Goal: Task Accomplishment & Management: Manage account settings

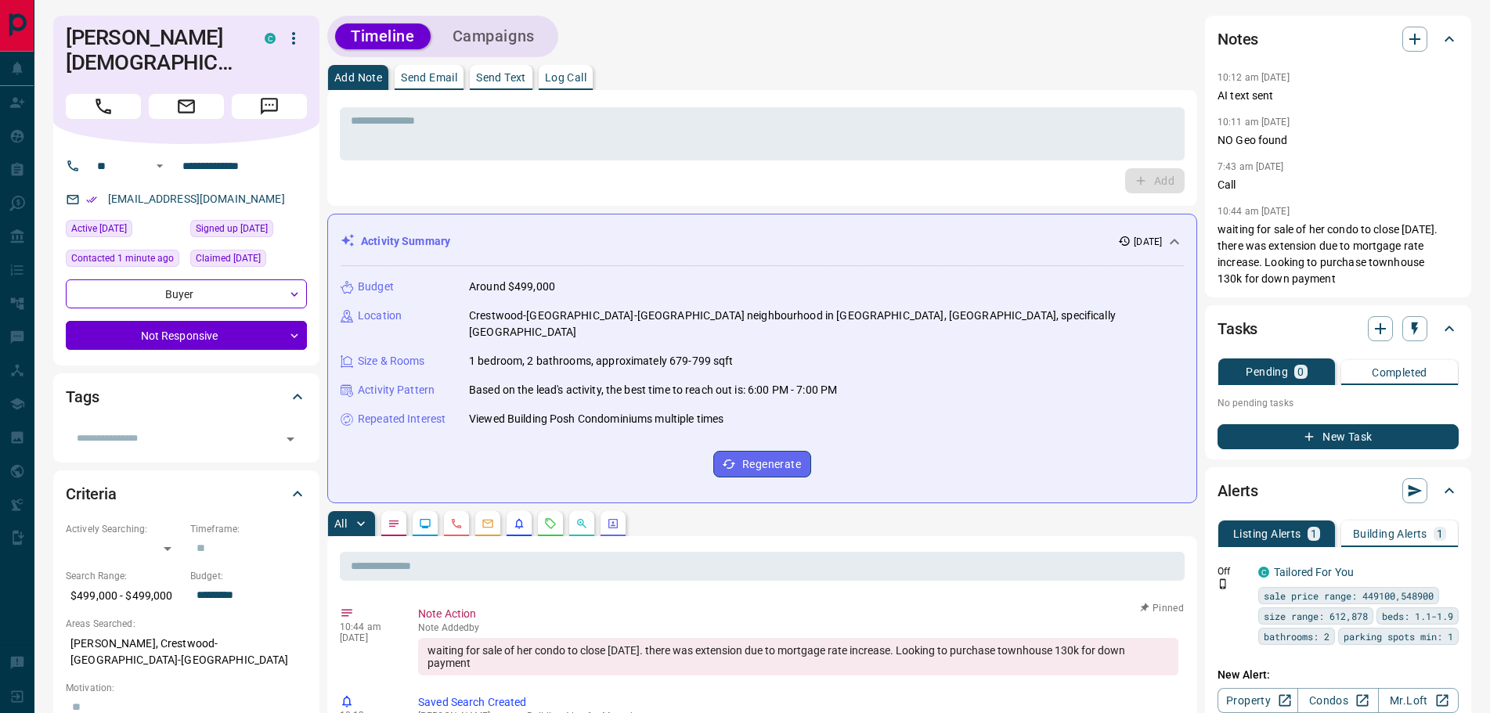
scroll to position [235, 0]
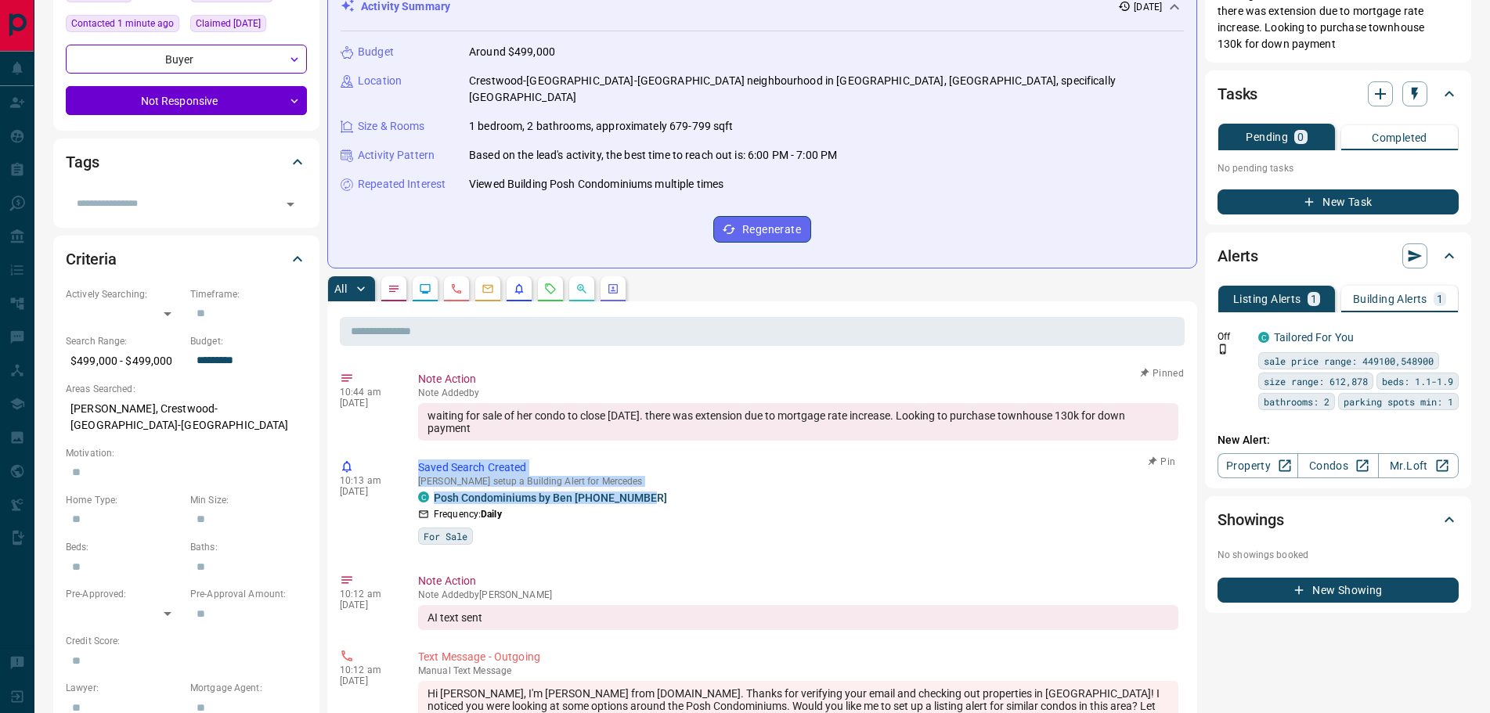
drag, startPoint x: 660, startPoint y: 482, endPoint x: 442, endPoint y: 442, distance: 221.3
click at [411, 455] on div "10:13 am [DATE] Saved Search Created [PERSON_NAME] setup a Building Alert for M…" at bounding box center [762, 507] width 845 height 104
copy div "Saved Search Created [PERSON_NAME] setup a Building Alert for Mercedes C Posh C…"
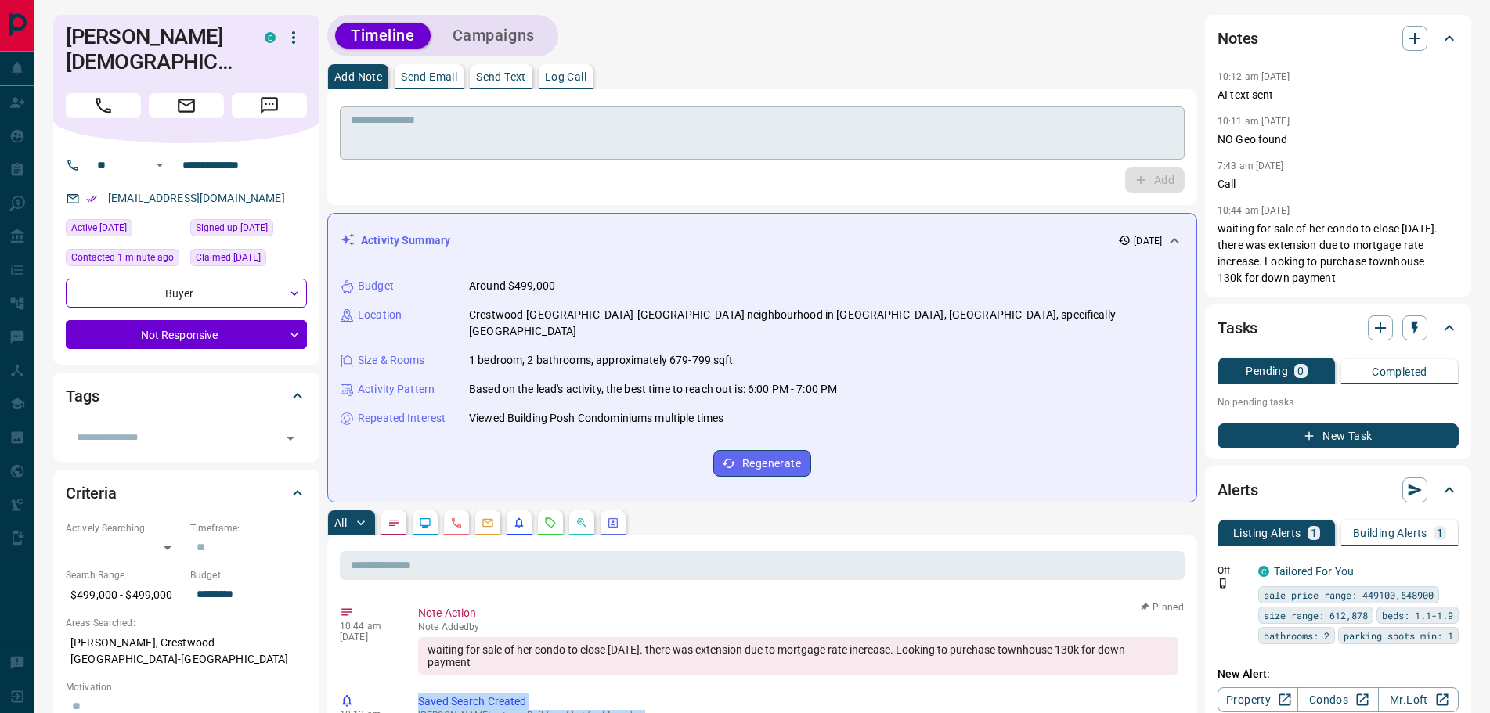
scroll to position [0, 0]
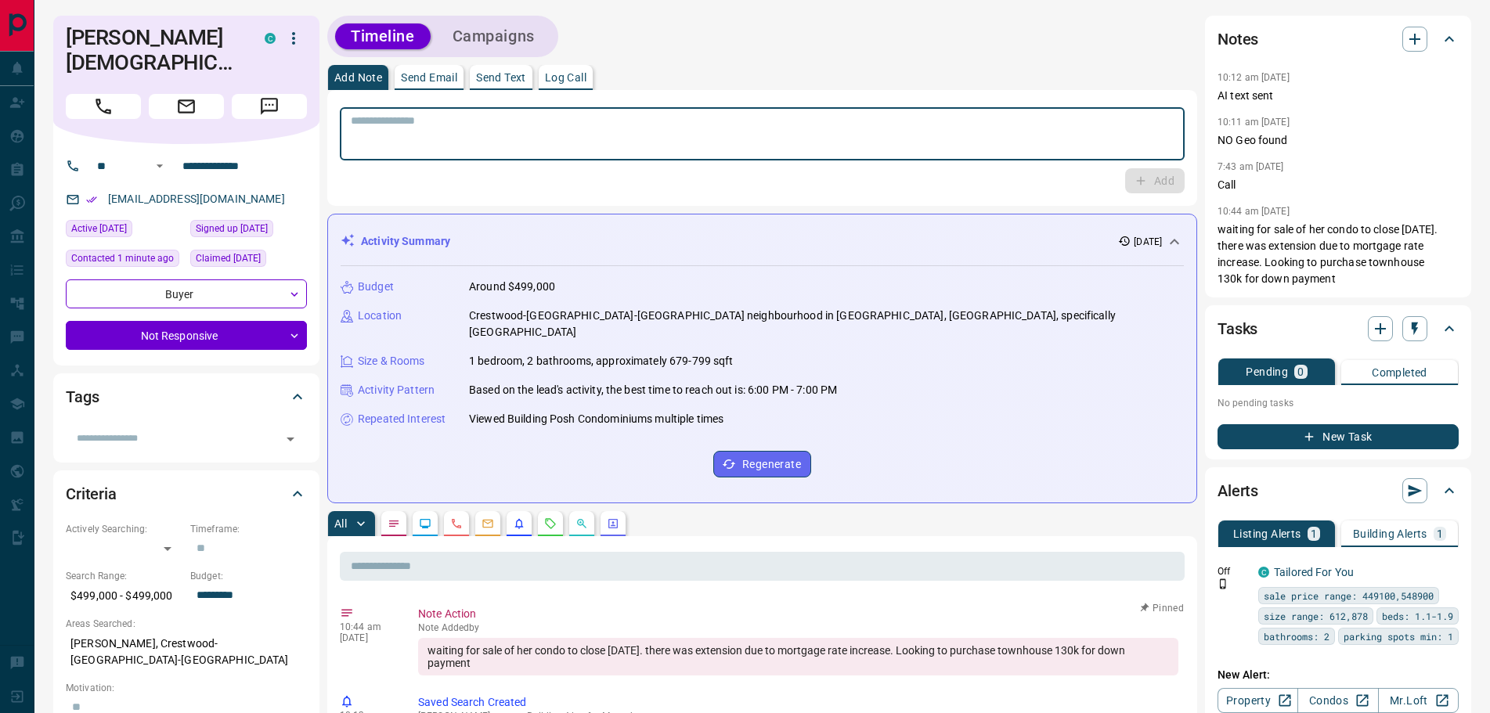
click at [497, 132] on textarea at bounding box center [762, 134] width 823 height 40
paste textarea "**********"
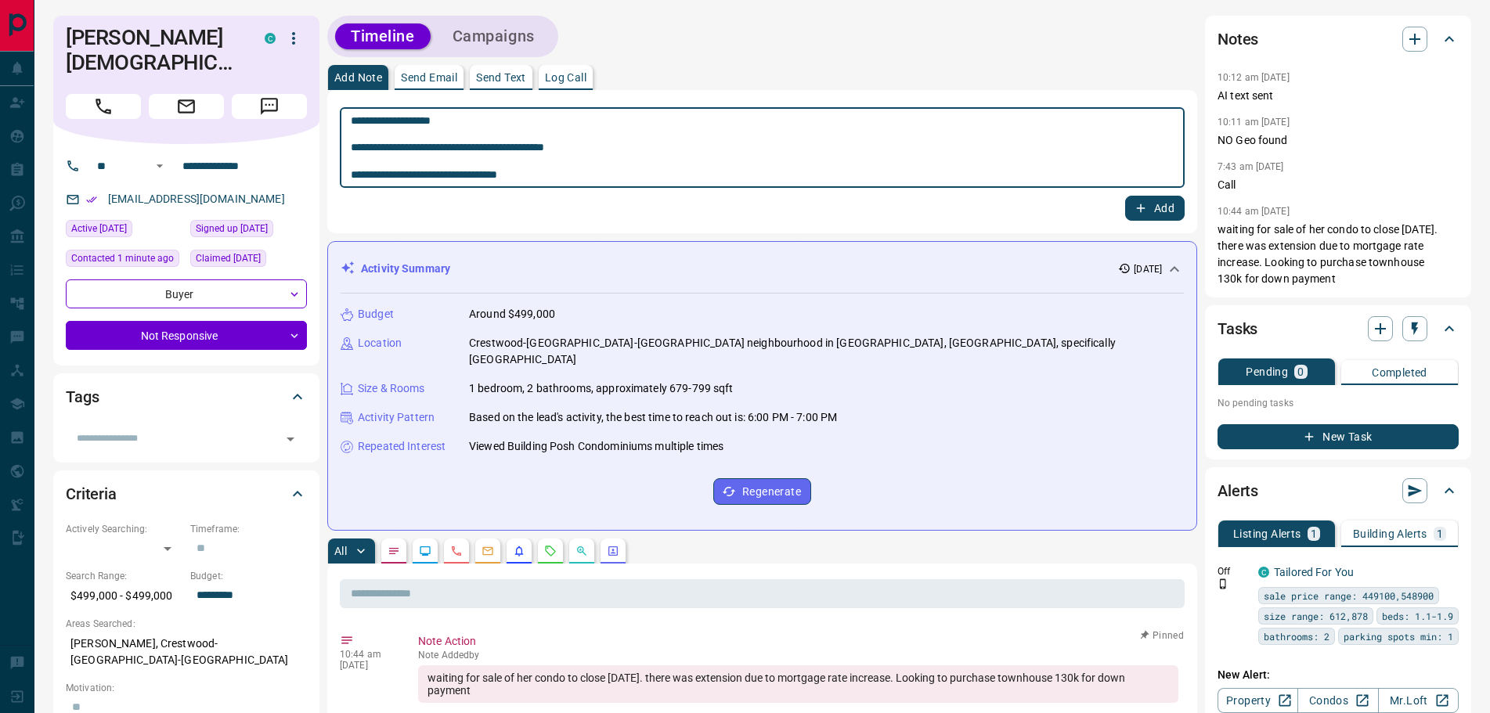
type textarea "**********"
click at [1152, 209] on button "Add" at bounding box center [1155, 208] width 60 height 25
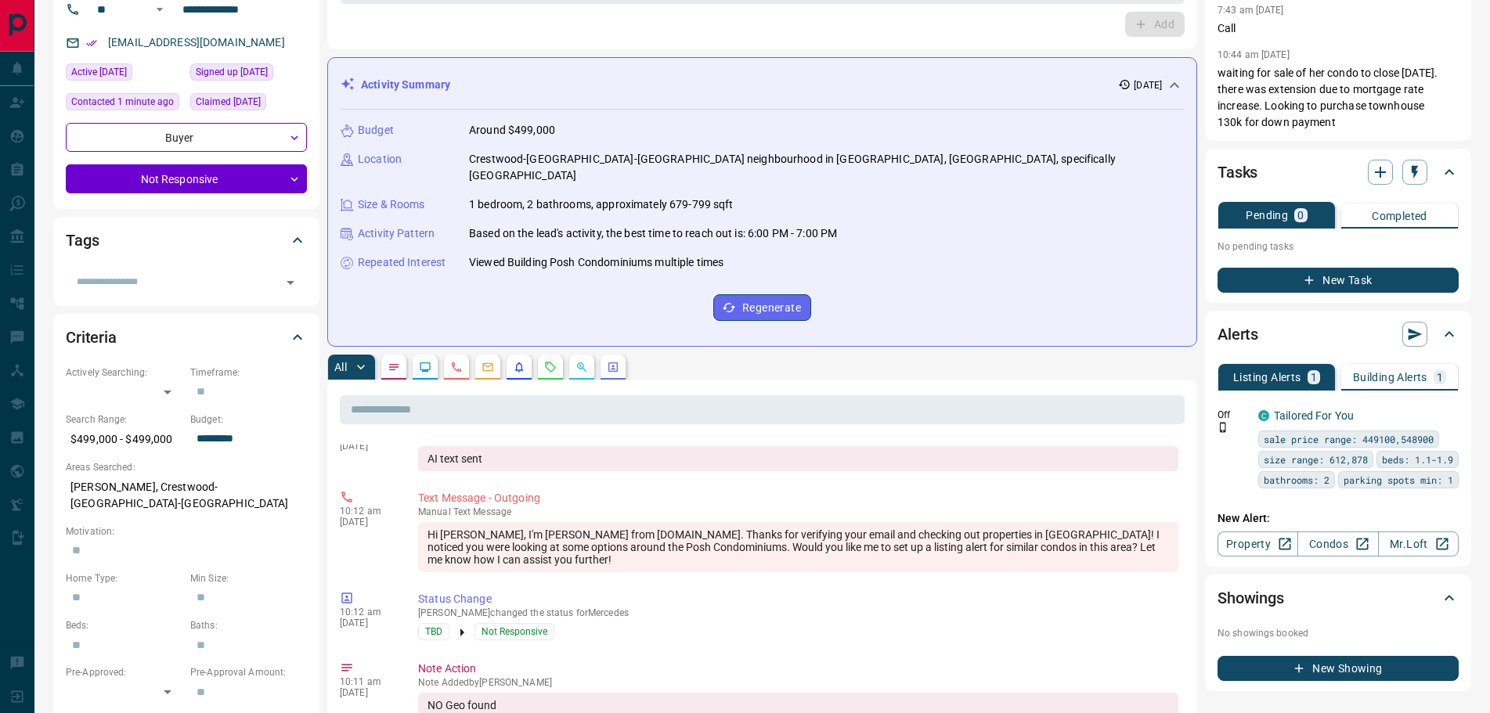
scroll to position [78, 0]
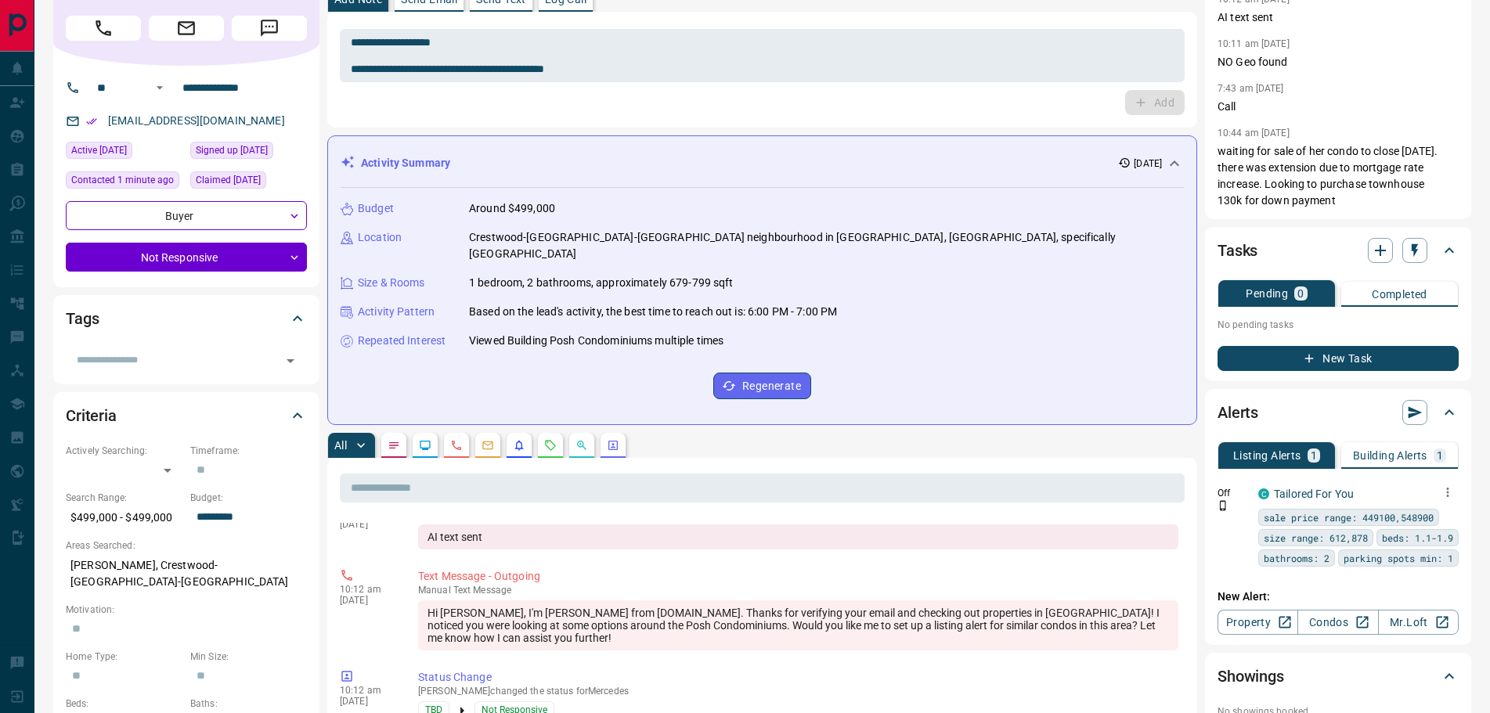
click at [1449, 494] on icon "button" at bounding box center [1448, 493] width 14 height 14
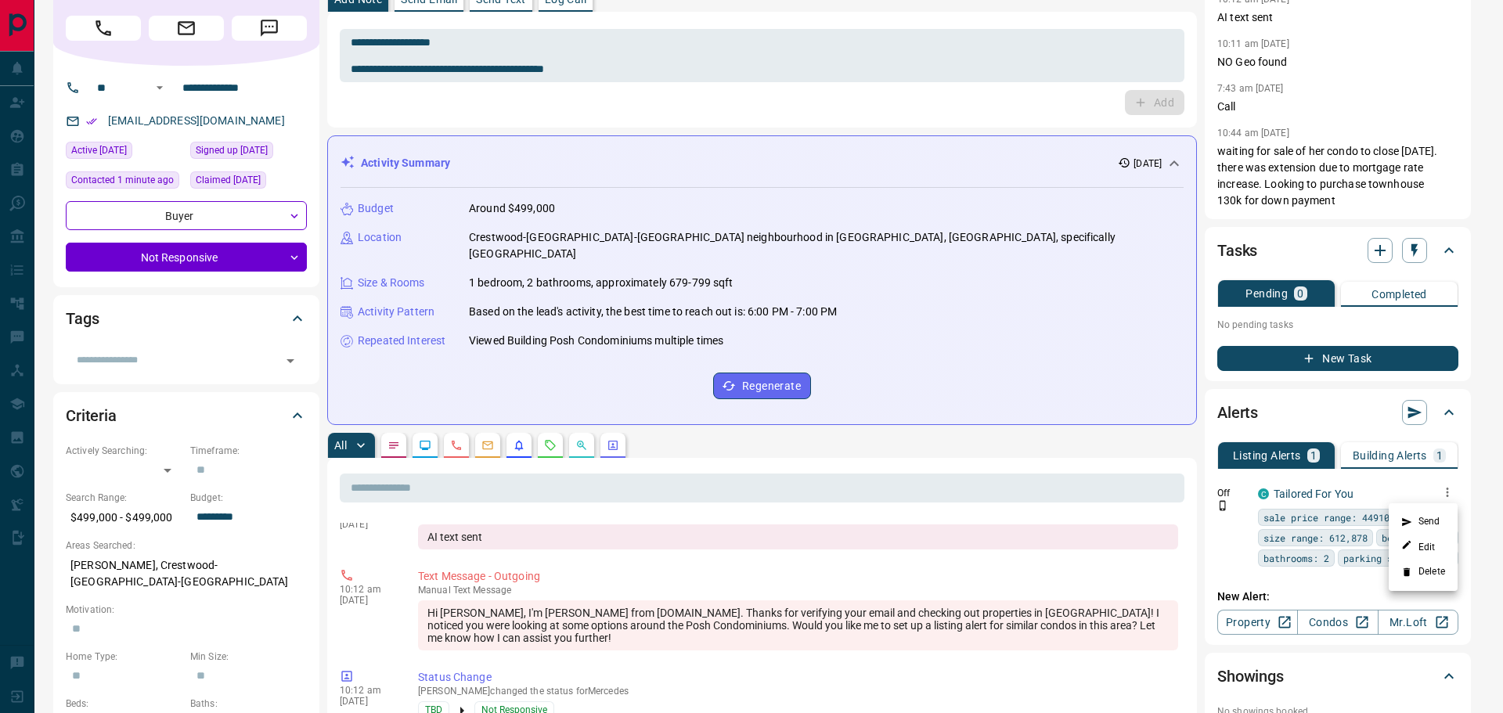
click at [1421, 570] on li "Delete" at bounding box center [1423, 572] width 69 height 25
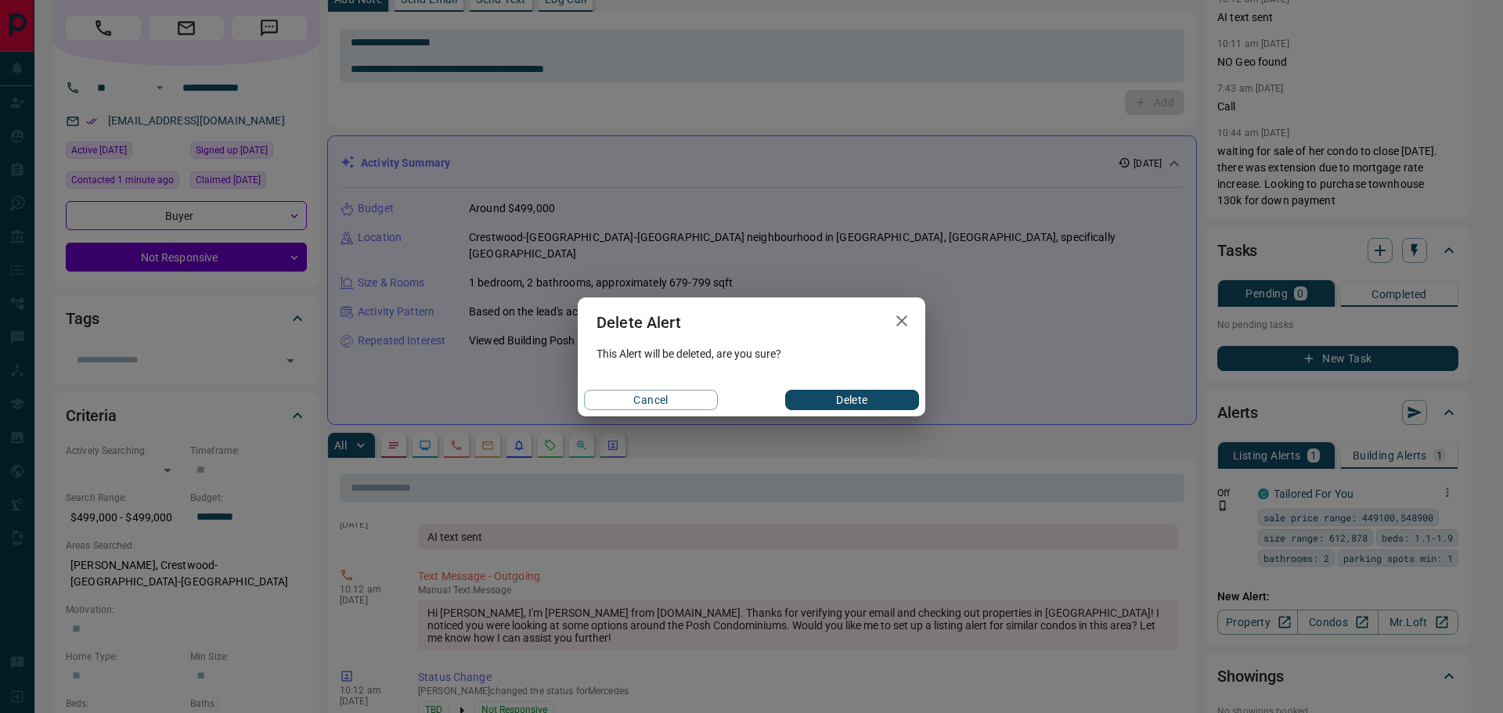
click at [877, 397] on button "Delete" at bounding box center [852, 400] width 134 height 20
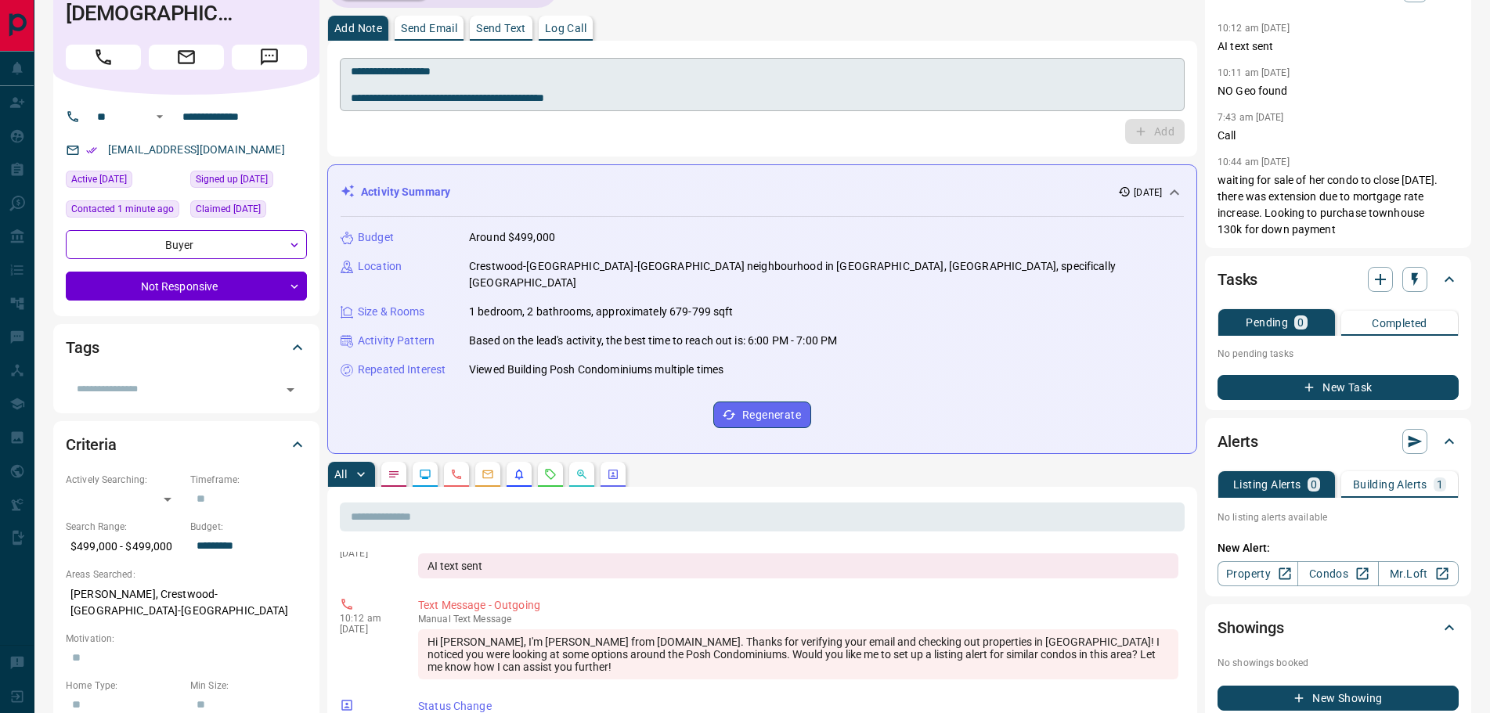
scroll to position [0, 0]
